Goal: Check status

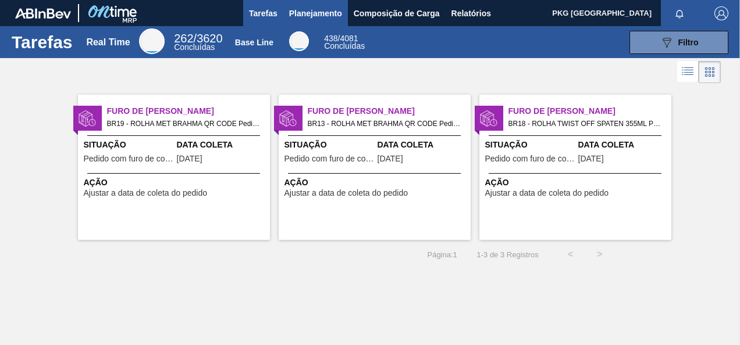
click at [302, 8] on span "Planejamento" at bounding box center [315, 13] width 53 height 14
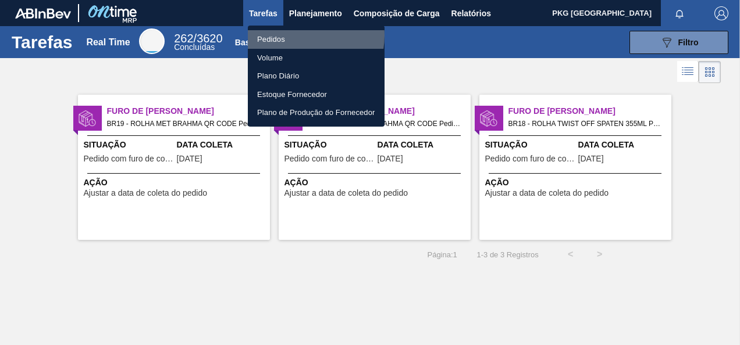
click at [297, 35] on li "Pedidos" at bounding box center [316, 39] width 137 height 19
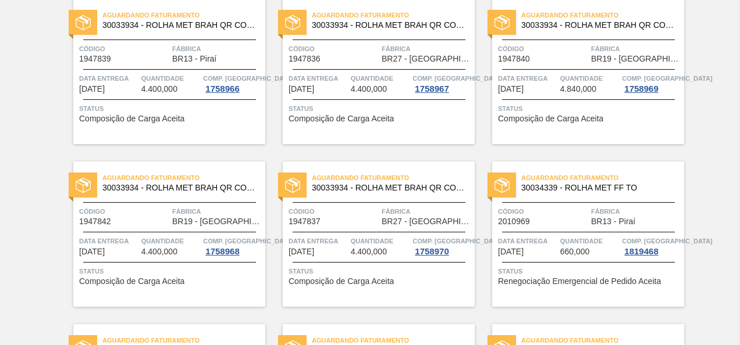
scroll to position [814, 0]
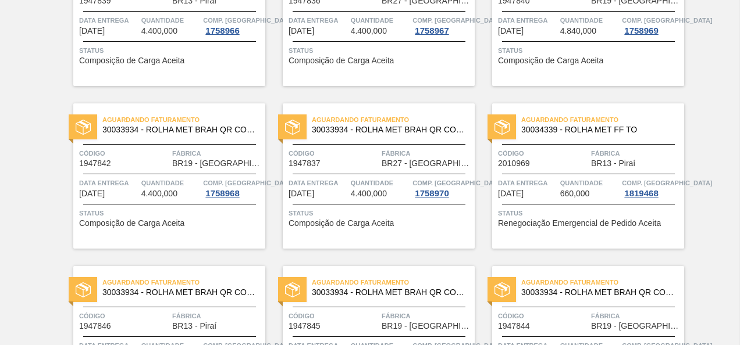
click at [598, 131] on span "30034339 - ROLHA MET FF TO" at bounding box center [598, 130] width 154 height 9
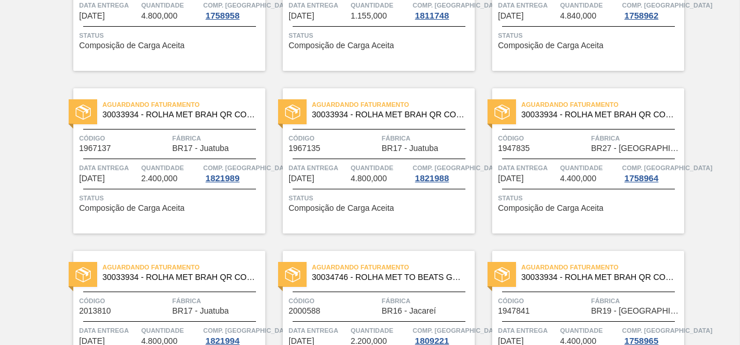
scroll to position [279, 0]
